Goal: Check status: Check status

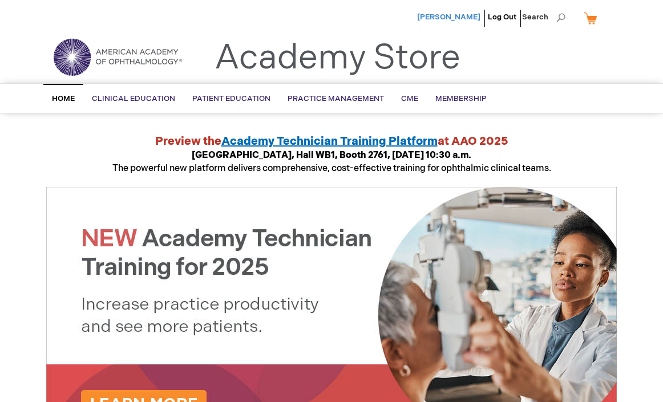
click at [451, 14] on span "[PERSON_NAME]" at bounding box center [448, 17] width 63 height 9
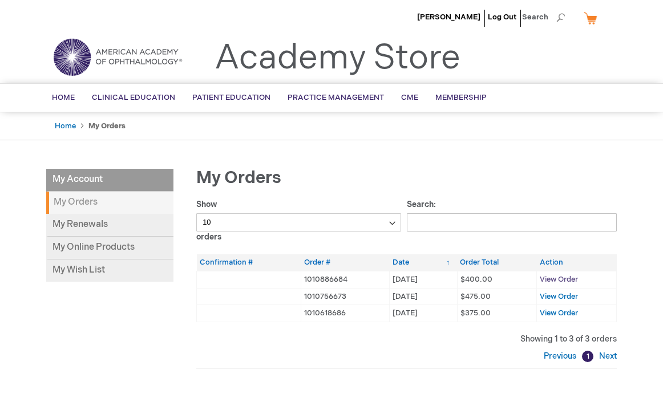
click at [555, 276] on span "View Order" at bounding box center [559, 279] width 38 height 9
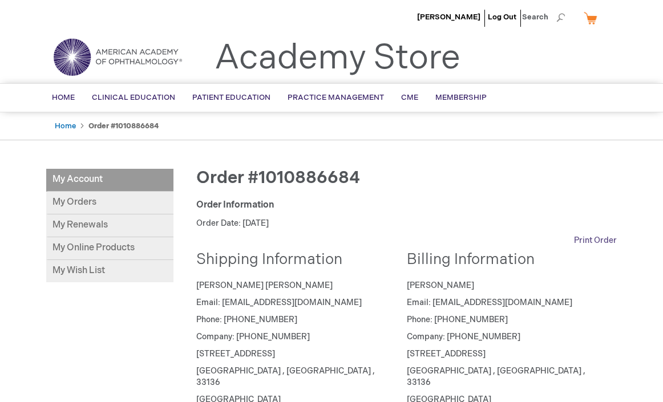
click at [590, 240] on link "Print Order" at bounding box center [595, 240] width 43 height 11
click at [64, 208] on link "My Orders" at bounding box center [109, 203] width 127 height 23
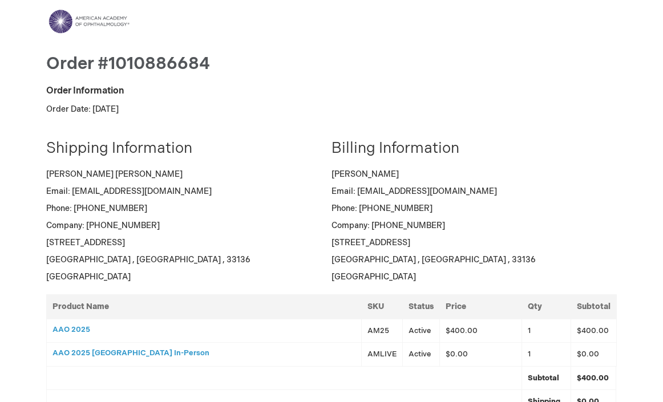
click at [520, 265] on address "Davina Malek Email: davinamalek@gmail.com Phone: (617)447-4231 Company: (617)44…" at bounding box center [470, 226] width 277 height 114
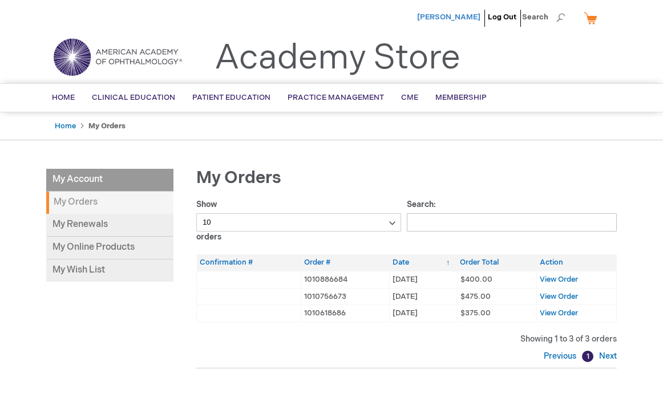
click at [470, 14] on span "[PERSON_NAME]" at bounding box center [448, 17] width 63 height 9
click at [69, 94] on span "Home" at bounding box center [63, 97] width 23 height 9
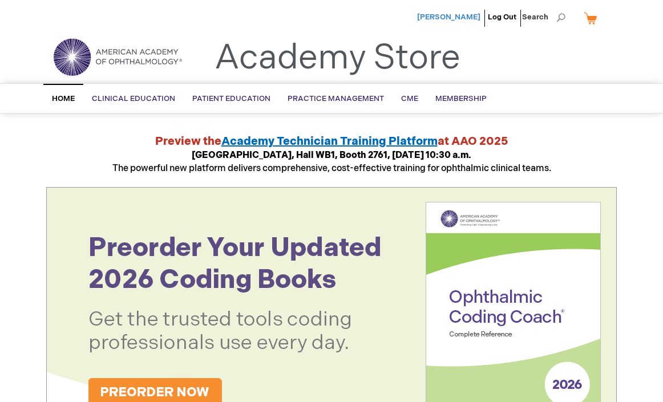
click at [455, 14] on span "[PERSON_NAME]" at bounding box center [448, 17] width 63 height 9
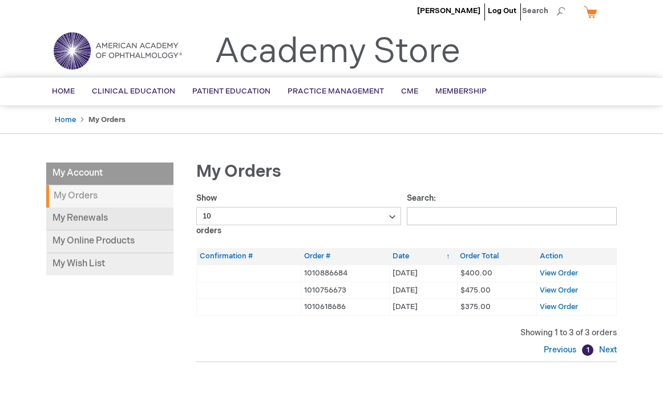
scroll to position [7, 0]
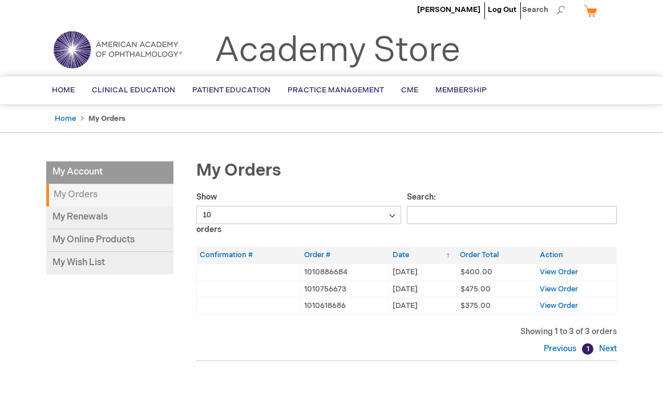
click at [72, 172] on li "My Account" at bounding box center [109, 172] width 127 height 23
click at [74, 163] on li "My Account" at bounding box center [109, 172] width 127 height 23
click at [74, 164] on li "My Account" at bounding box center [109, 172] width 127 height 23
click at [72, 170] on li "My Account" at bounding box center [109, 172] width 127 height 23
click at [64, 114] on link "Home" at bounding box center [65, 118] width 21 height 9
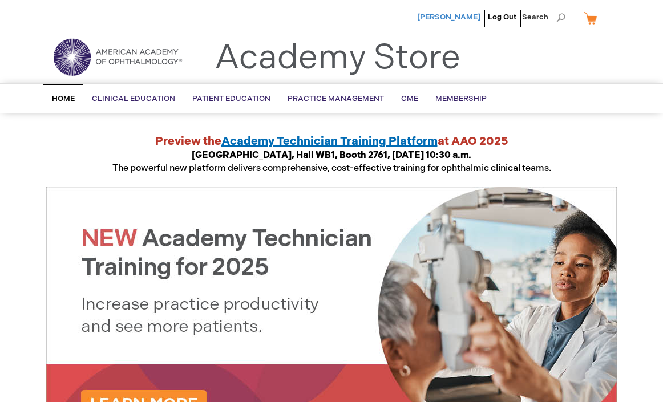
click at [472, 17] on span "[PERSON_NAME]" at bounding box center [448, 17] width 63 height 9
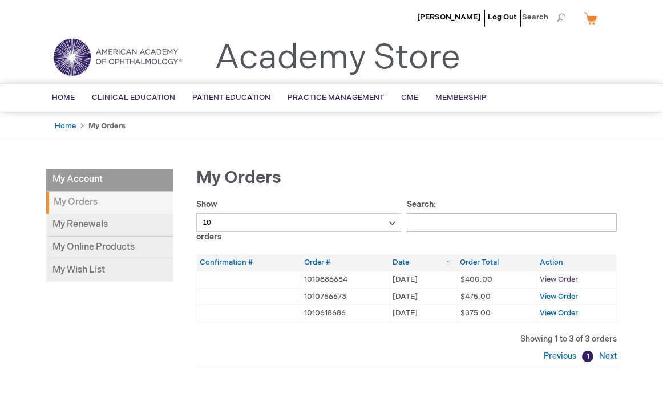
click at [556, 280] on span "View Order" at bounding box center [559, 279] width 38 height 9
